Goal: Information Seeking & Learning: Learn about a topic

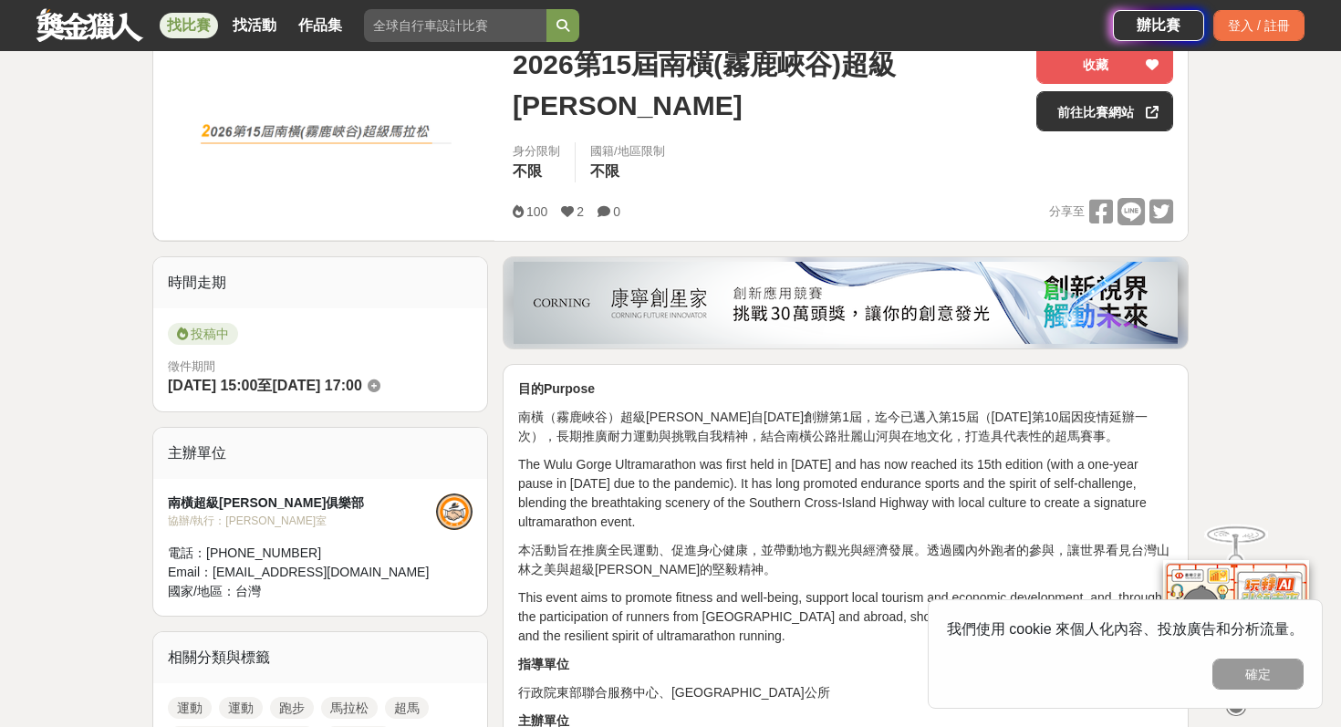
scroll to position [275, 0]
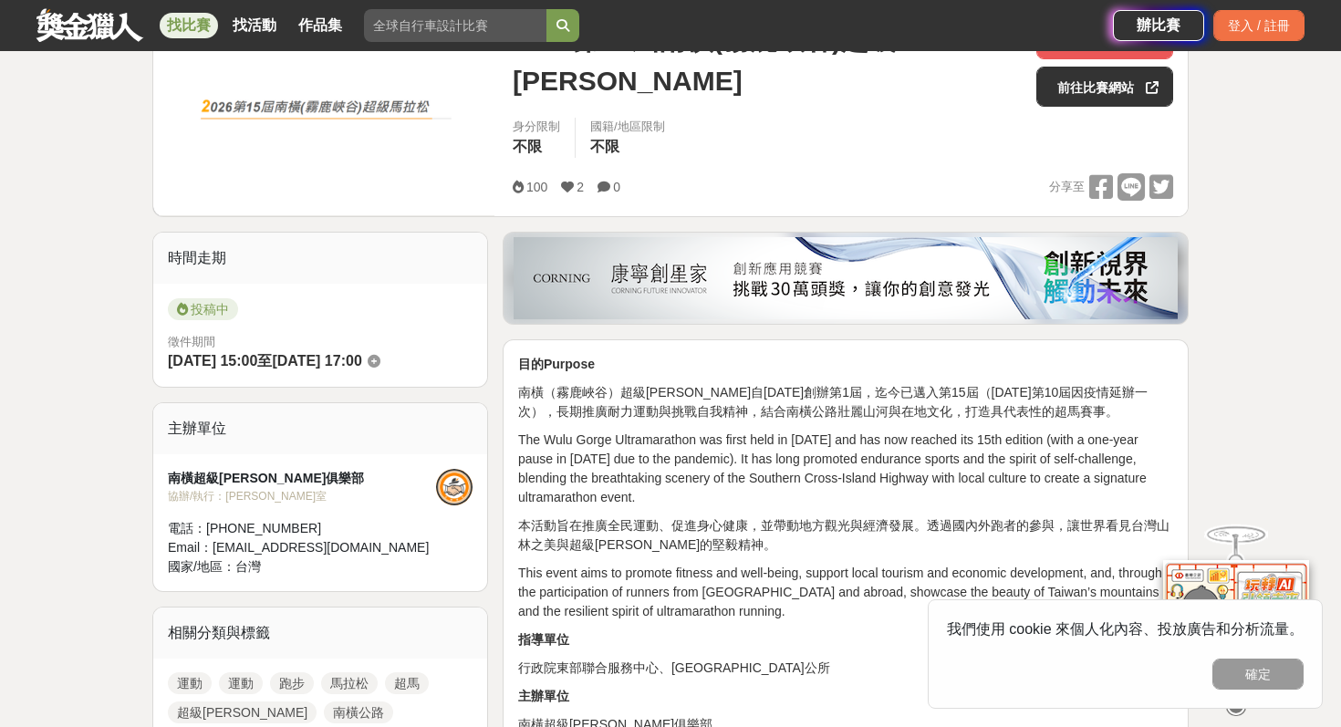
click at [272, 362] on span "至" at bounding box center [264, 361] width 15 height 16
click at [308, 362] on span "[DATE] 17:00" at bounding box center [316, 361] width 89 height 16
click at [260, 482] on div "南橫超級[PERSON_NAME]俱樂部" at bounding box center [302, 478] width 268 height 19
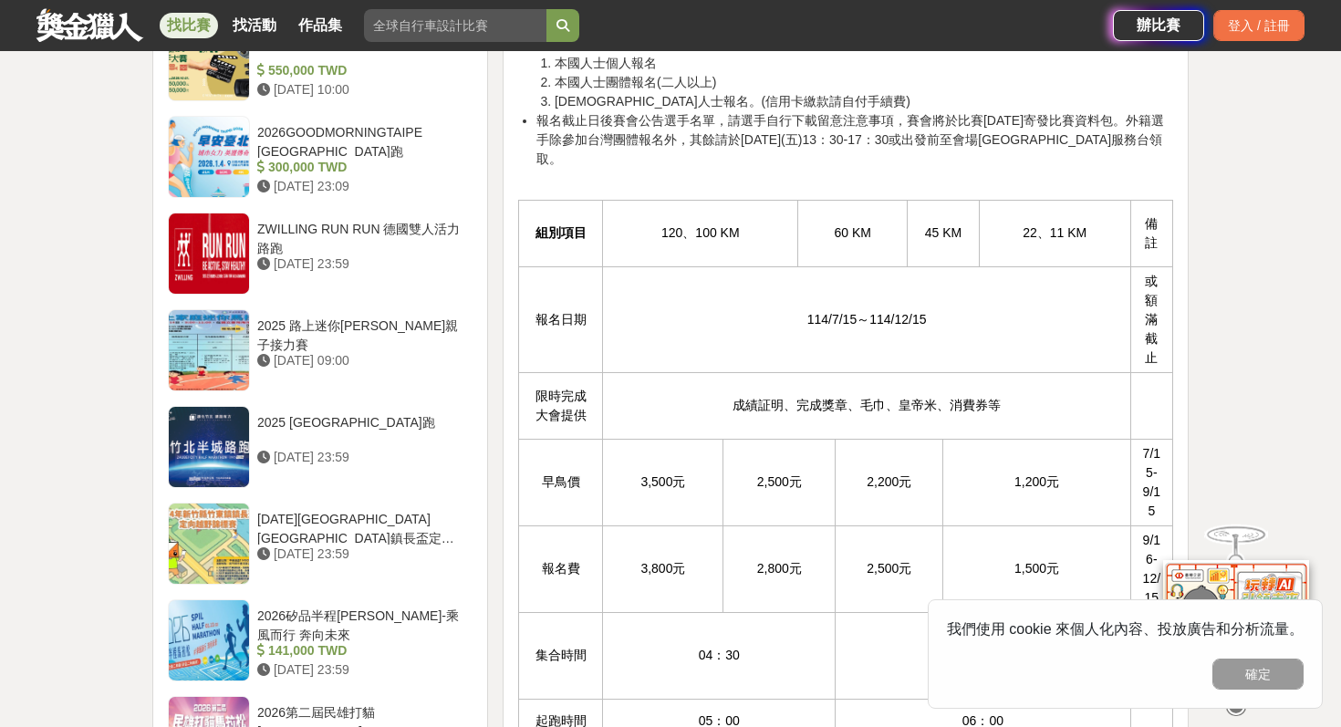
scroll to position [1740, 0]
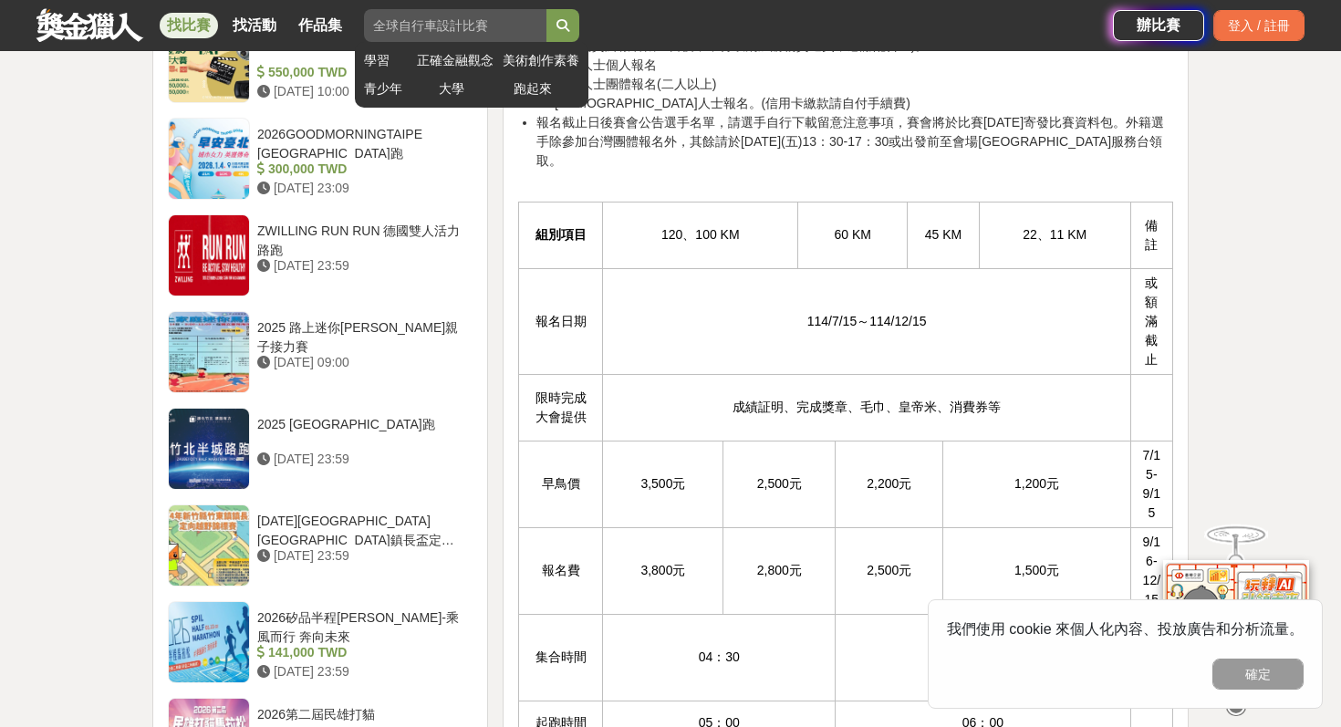
click at [474, 36] on input "search" at bounding box center [455, 25] width 182 height 33
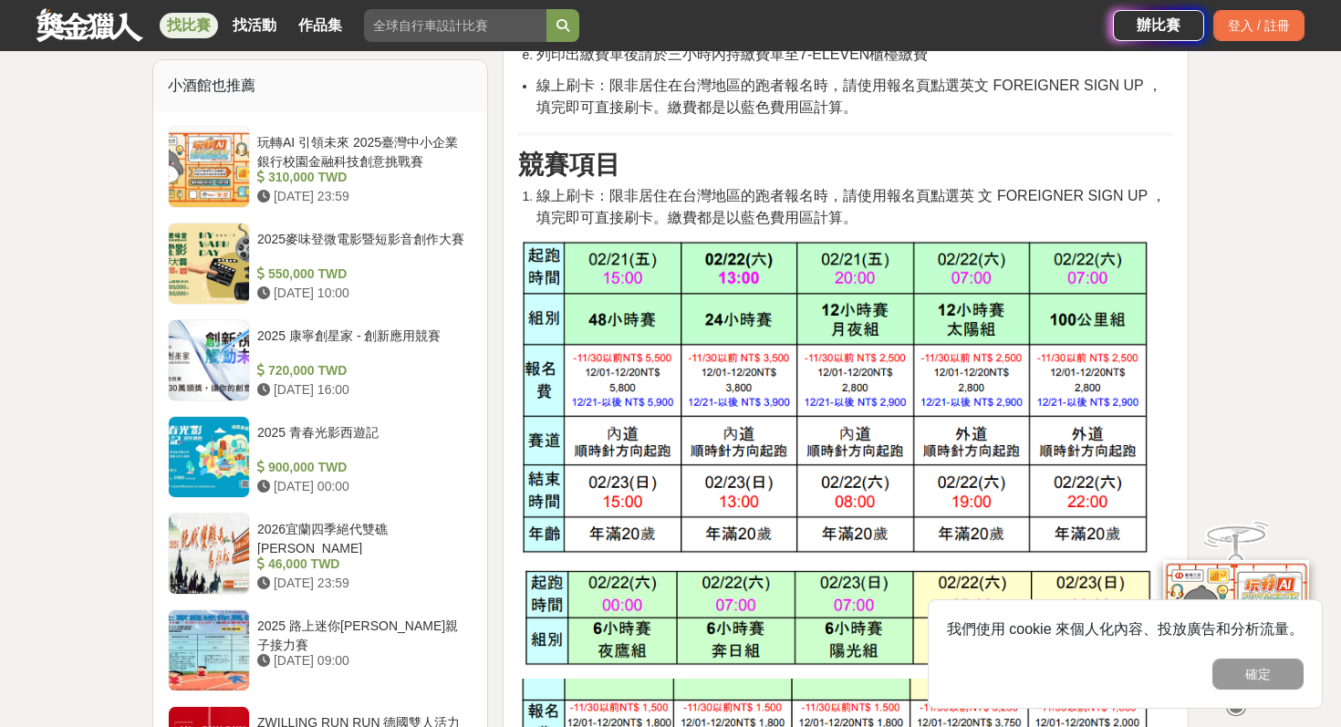
scroll to position [1366, 0]
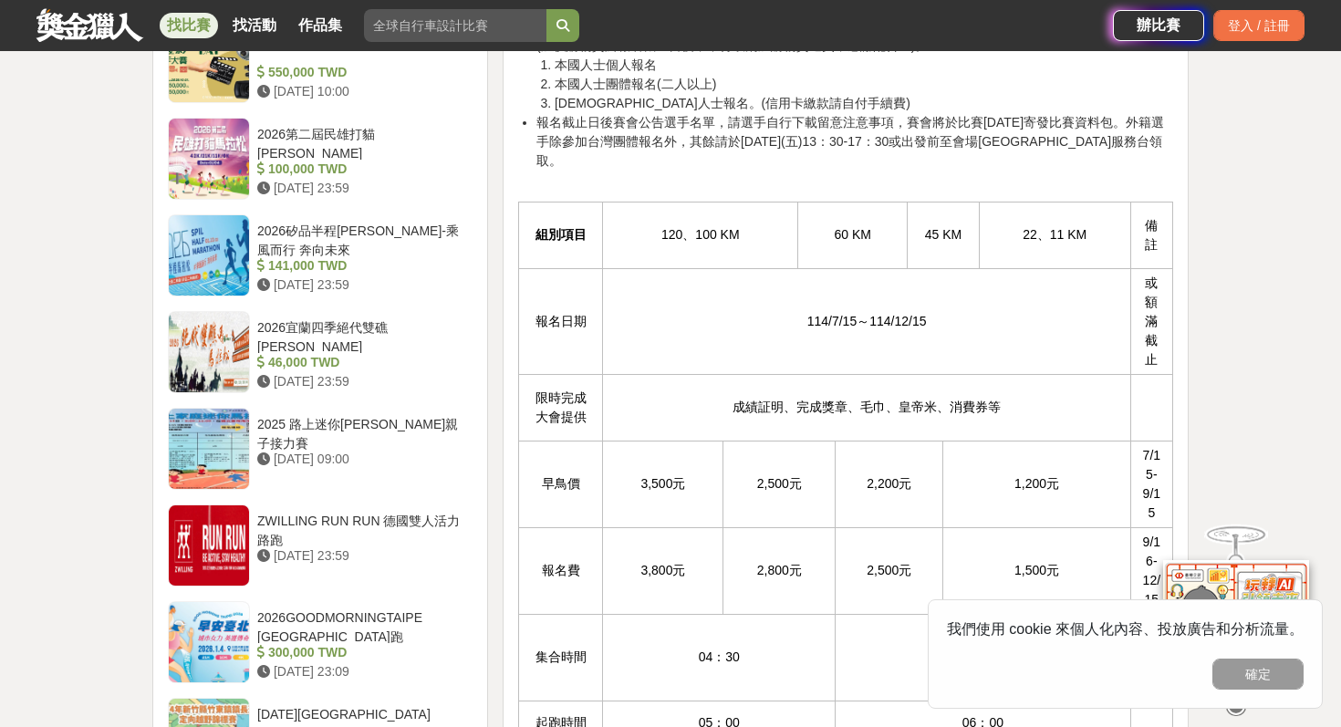
scroll to position [1789, 0]
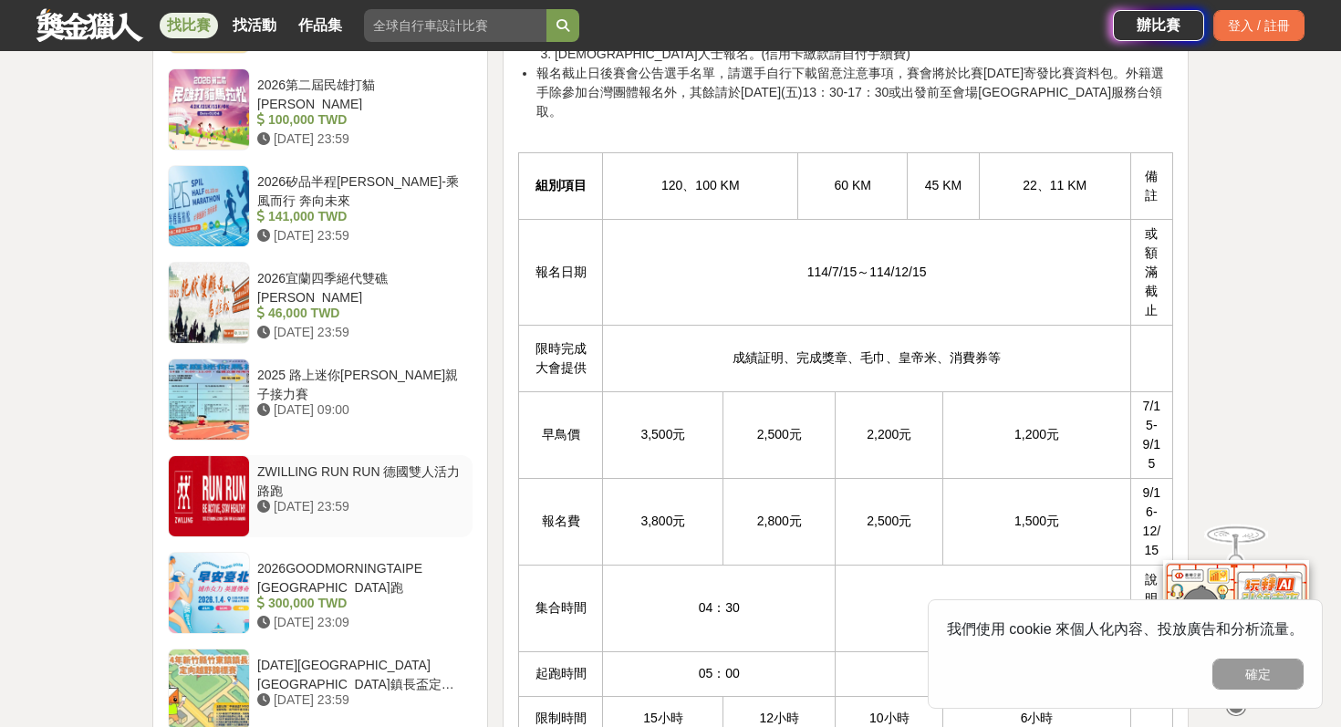
click at [401, 481] on div "ZWILLING RUN RUN 德國雙人活力路跑" at bounding box center [361, 480] width 208 height 35
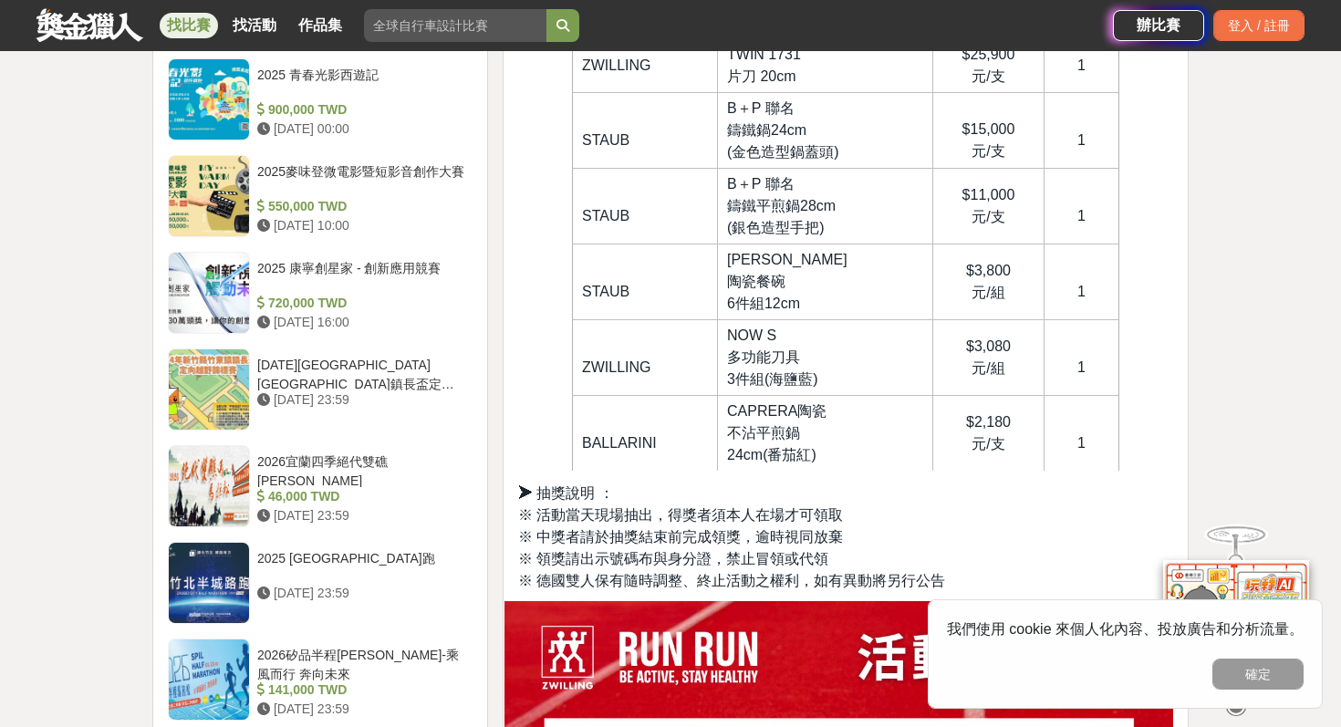
scroll to position [1477, 0]
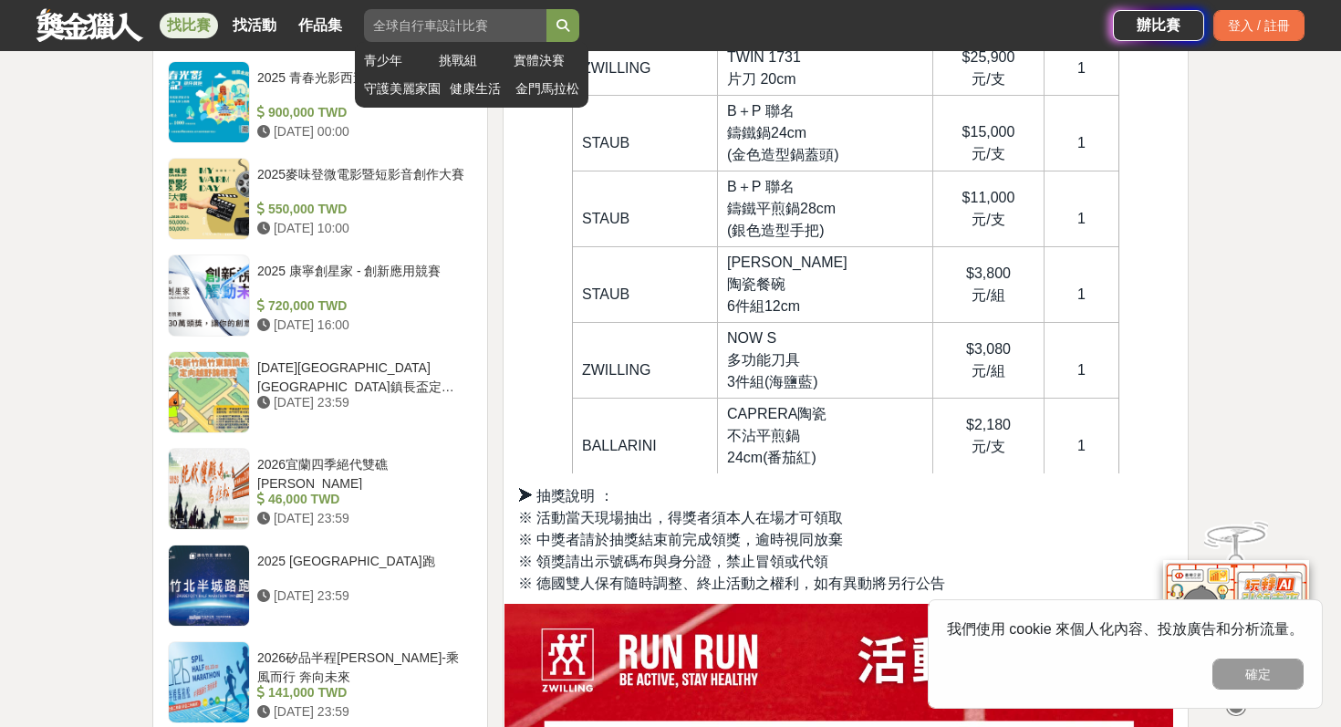
click at [419, 39] on input "search" at bounding box center [455, 25] width 182 height 33
type input "t"
type input "超級[PERSON_NAME]"
click at [546, 9] on button "submit" at bounding box center [562, 25] width 33 height 33
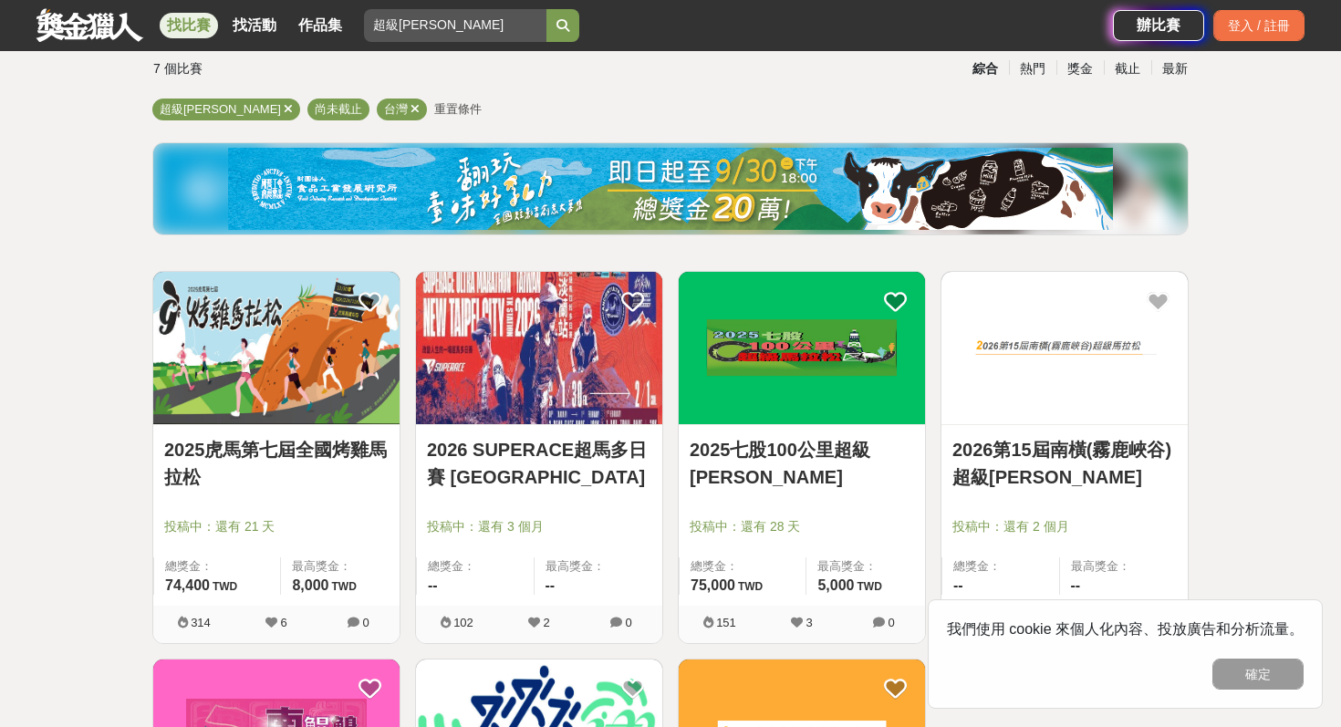
scroll to position [190, 0]
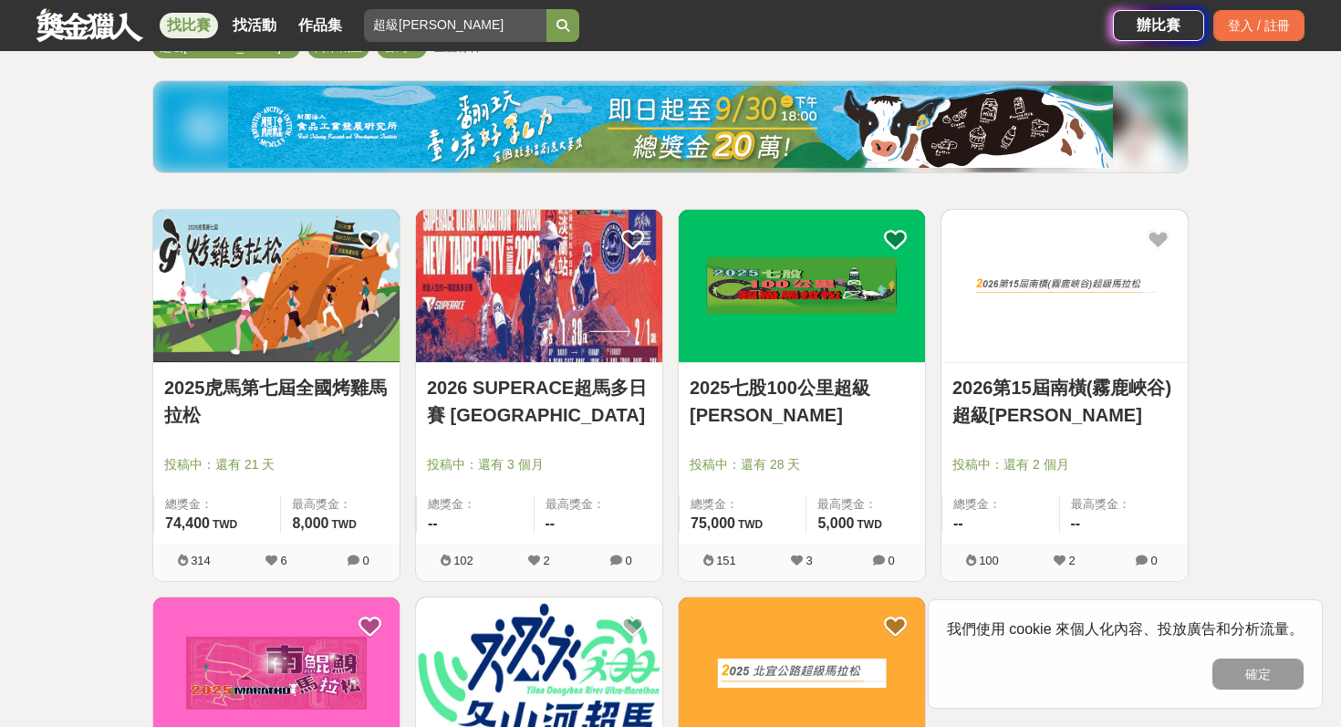
click at [525, 319] on img at bounding box center [539, 286] width 246 height 152
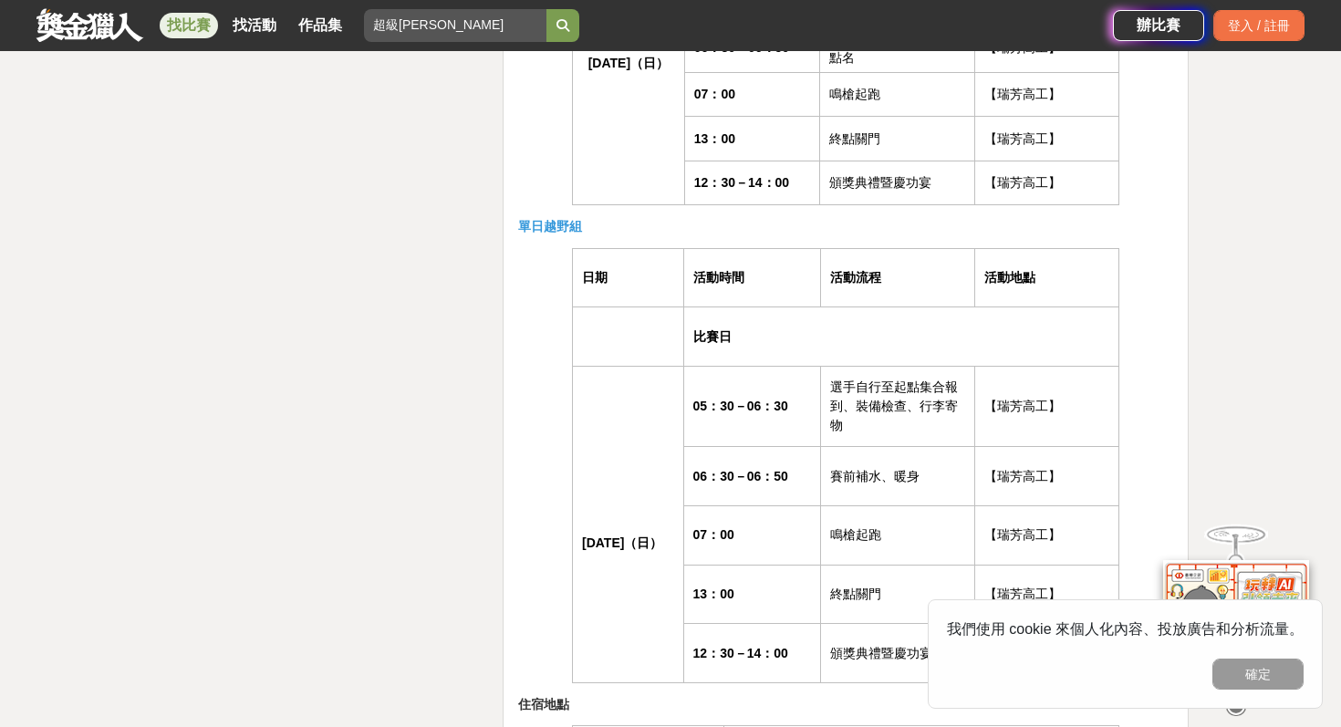
scroll to position [4719, 0]
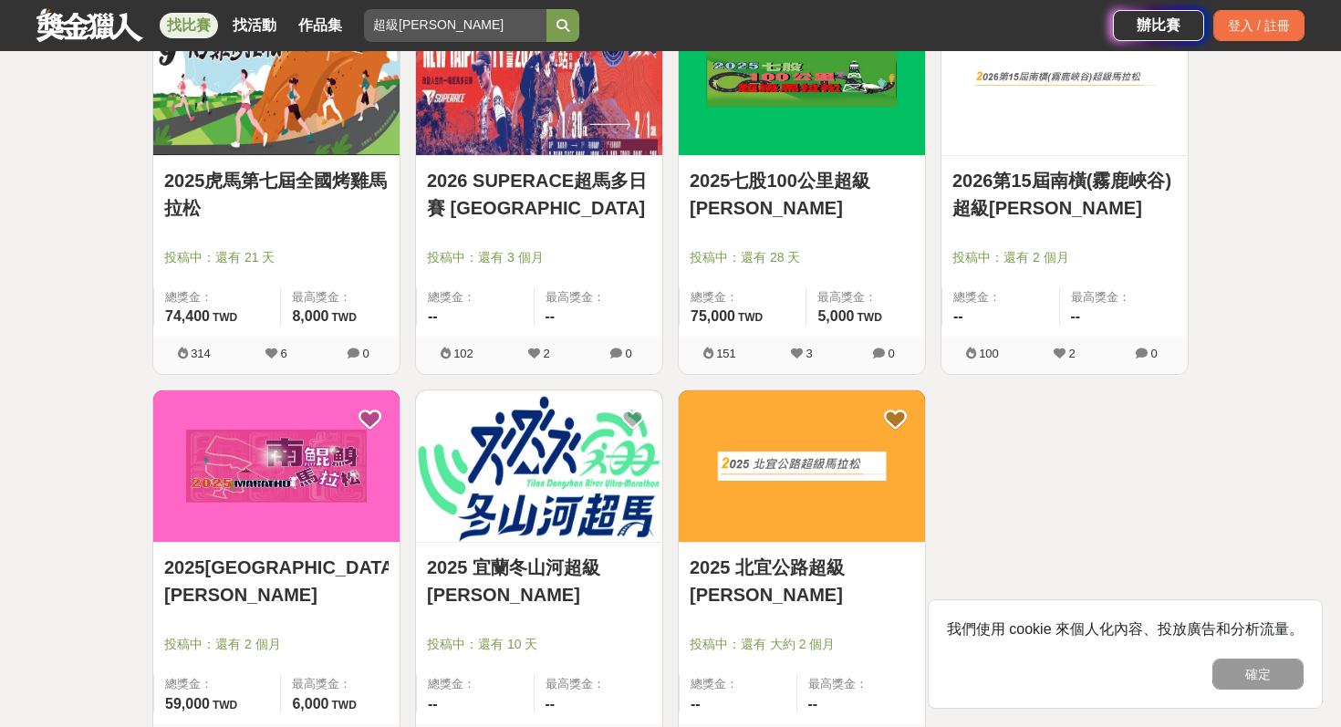
scroll to position [463, 0]
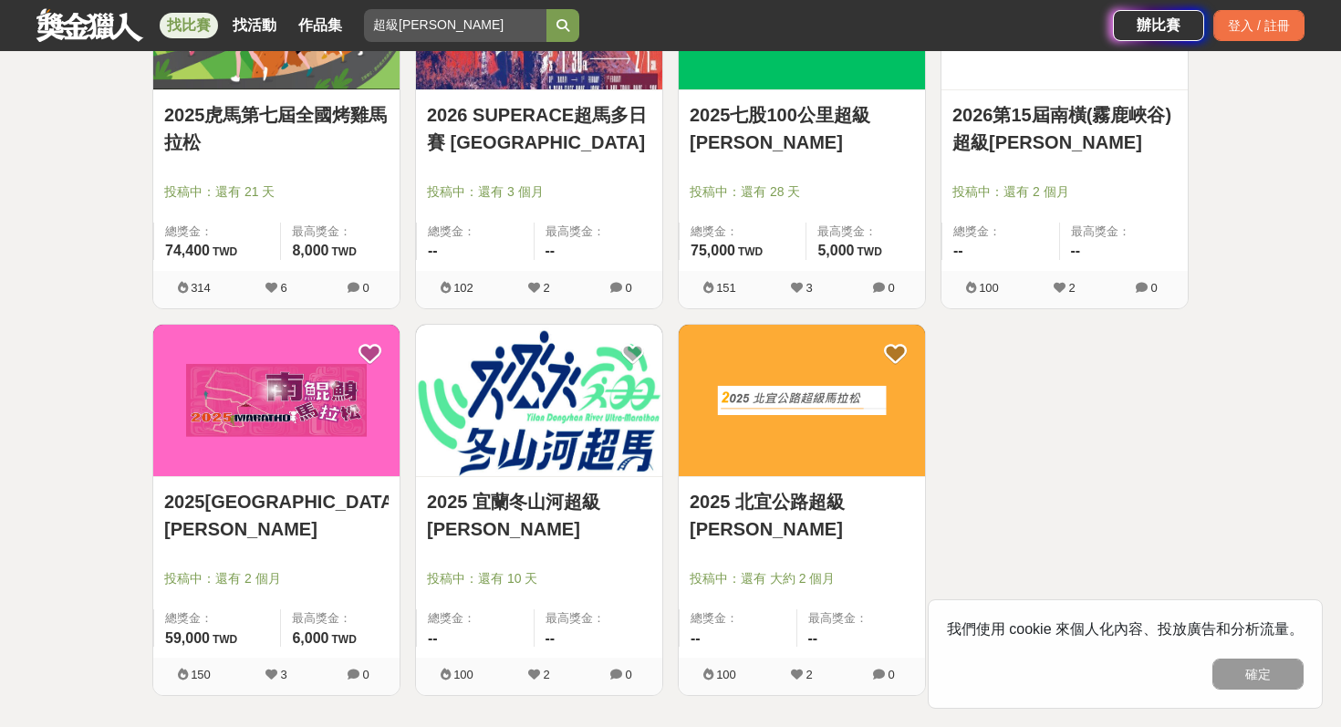
click at [480, 453] on img at bounding box center [539, 401] width 246 height 152
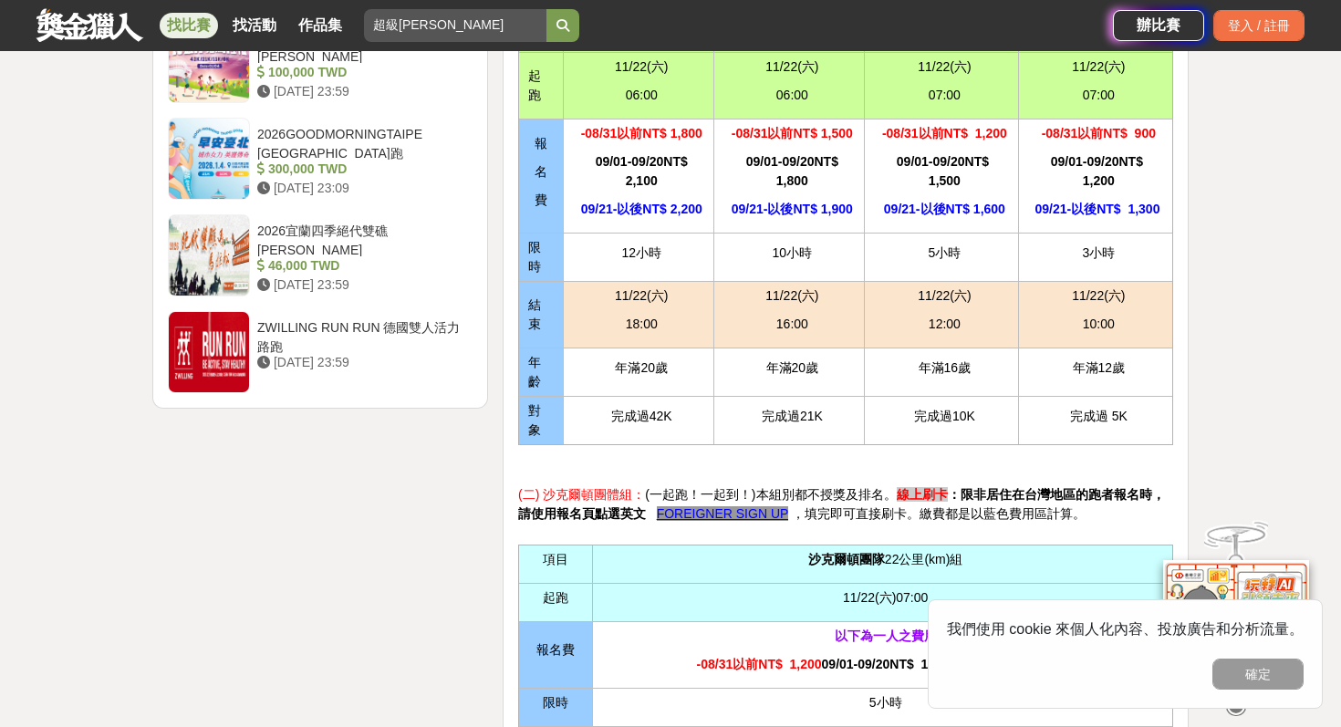
scroll to position [2152, 0]
